Goal: Task Accomplishment & Management: Complete application form

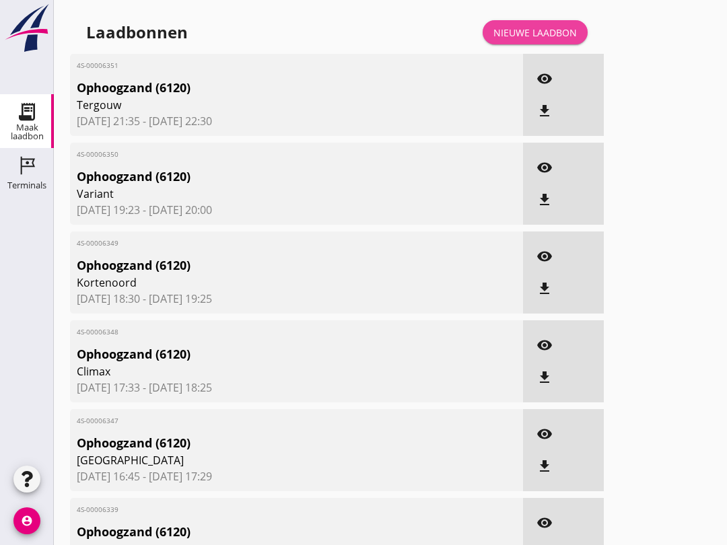
click at [532, 40] on div "Nieuwe laadbon" at bounding box center [534, 33] width 83 height 14
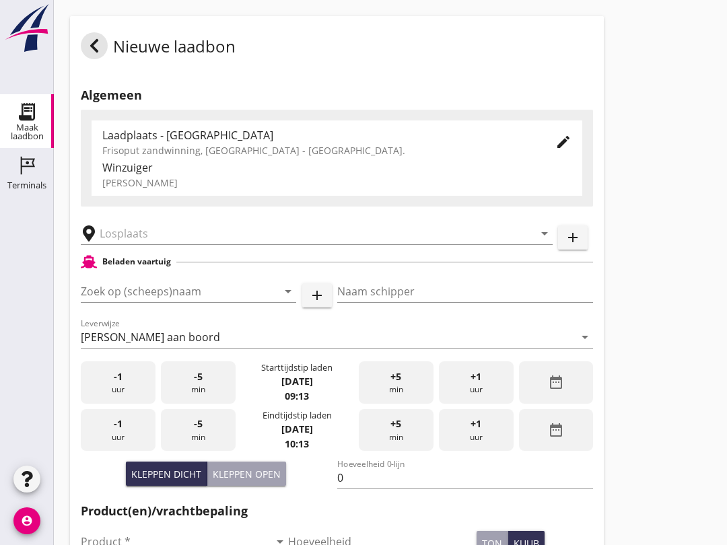
click at [124, 302] on input "Zoek op (scheeps)naam" at bounding box center [170, 292] width 178 height 22
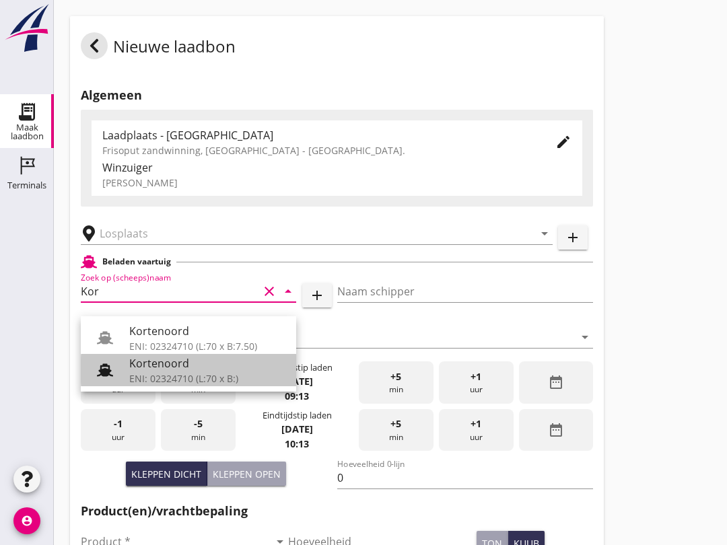
click at [196, 372] on div "ENI: 02324710 (L:70 x B:)" at bounding box center [207, 378] width 156 height 14
type input "Kortenoord"
type input "[PERSON_NAME]/[PERSON_NAME]"
type input "621"
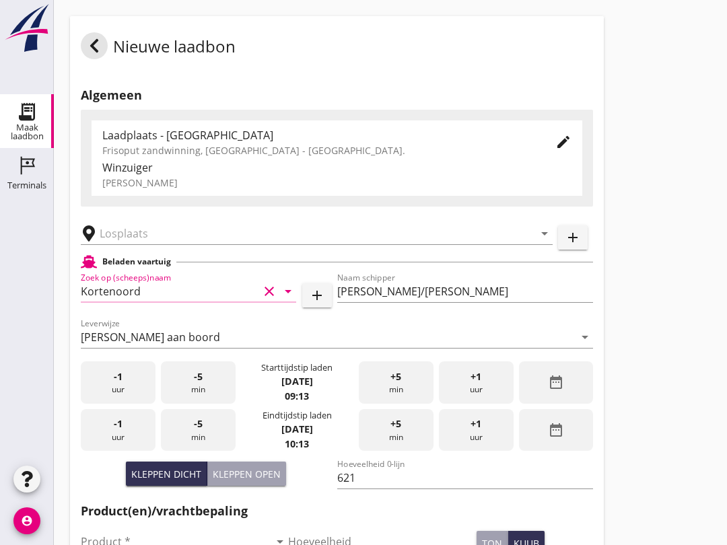
click at [182, 244] on input "text" at bounding box center [307, 234] width 415 height 22
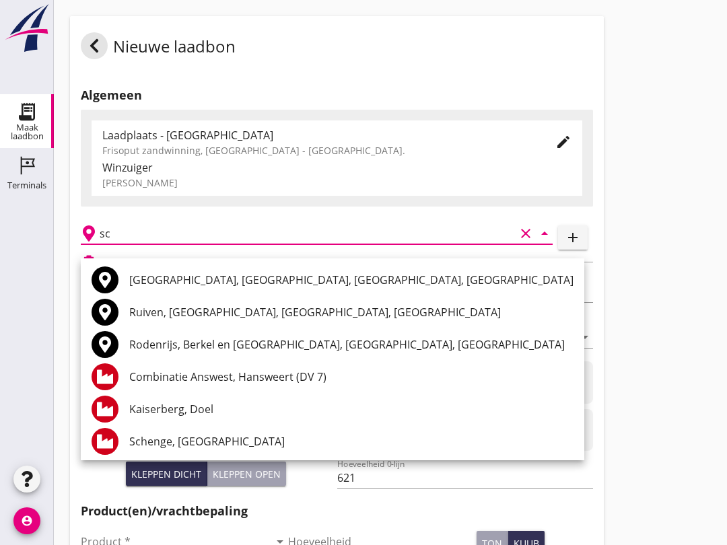
type input "s"
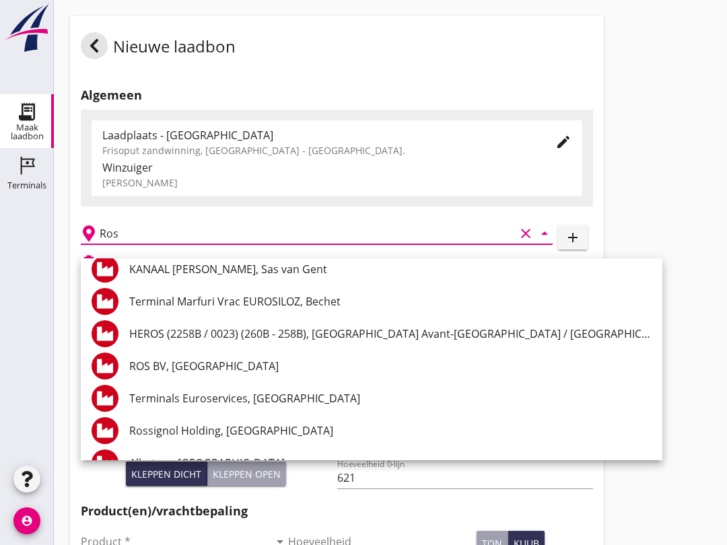
scroll to position [369, 0]
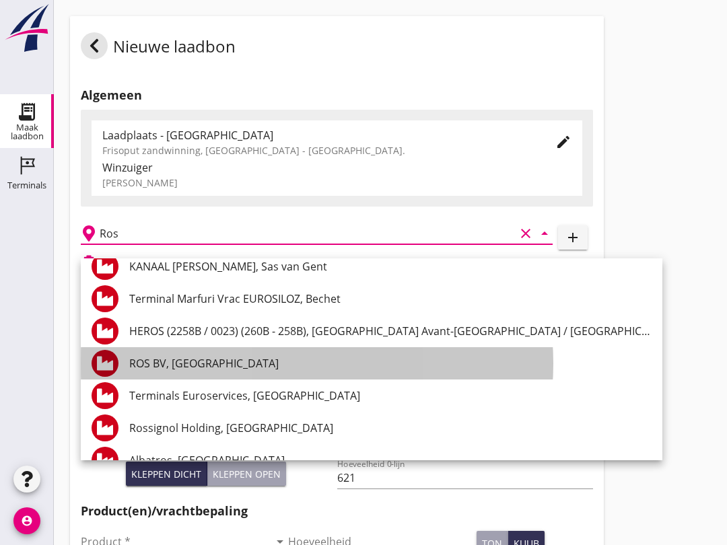
click at [216, 354] on div "ROS BV, [GEOGRAPHIC_DATA]" at bounding box center [390, 363] width 522 height 32
type input "ROS BV, [GEOGRAPHIC_DATA]"
